Goal: Browse casually: Explore the website without a specific task or goal

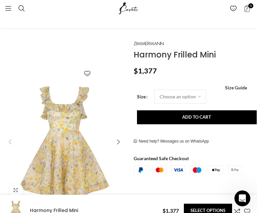
scroll to position [100, 0]
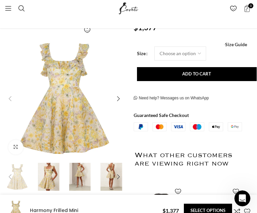
click at [53, 173] on img "2 / 6" at bounding box center [49, 177] width 28 height 28
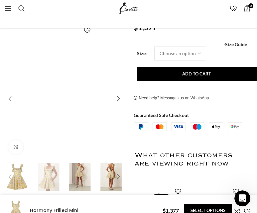
click at [71, 175] on img "3 / 6" at bounding box center [80, 177] width 28 height 28
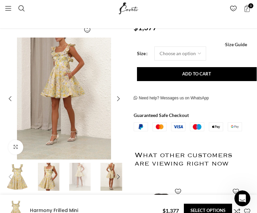
click at [109, 177] on img "4 / 6" at bounding box center [111, 177] width 28 height 28
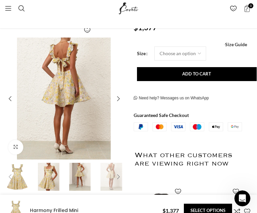
click at [116, 175] on div "Next slide" at bounding box center [118, 176] width 13 height 13
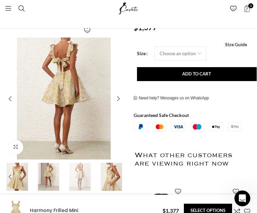
click at [106, 175] on img "5 / 6" at bounding box center [111, 177] width 28 height 28
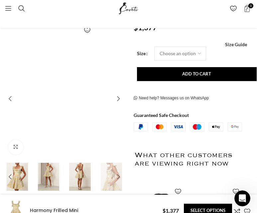
scroll to position [0, 522]
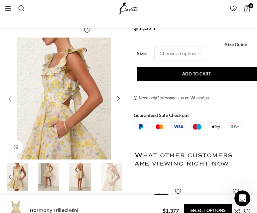
click at [117, 176] on div "Next slide" at bounding box center [118, 176] width 13 height 13
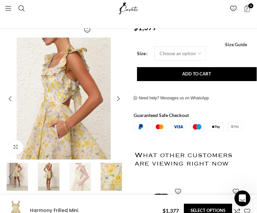
click at [107, 178] on img "6 / 6" at bounding box center [111, 177] width 28 height 28
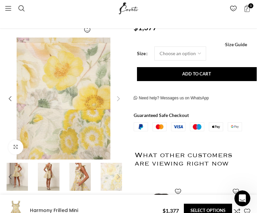
click at [116, 178] on div "Next slide" at bounding box center [118, 176] width 13 height 13
click at [54, 178] on img "4 / 6" at bounding box center [49, 177] width 28 height 28
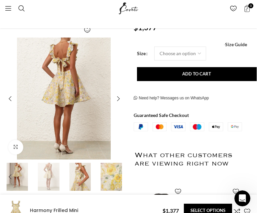
click at [20, 176] on img "3 / 6" at bounding box center [17, 177] width 28 height 28
